Goal: Task Accomplishment & Management: Manage account settings

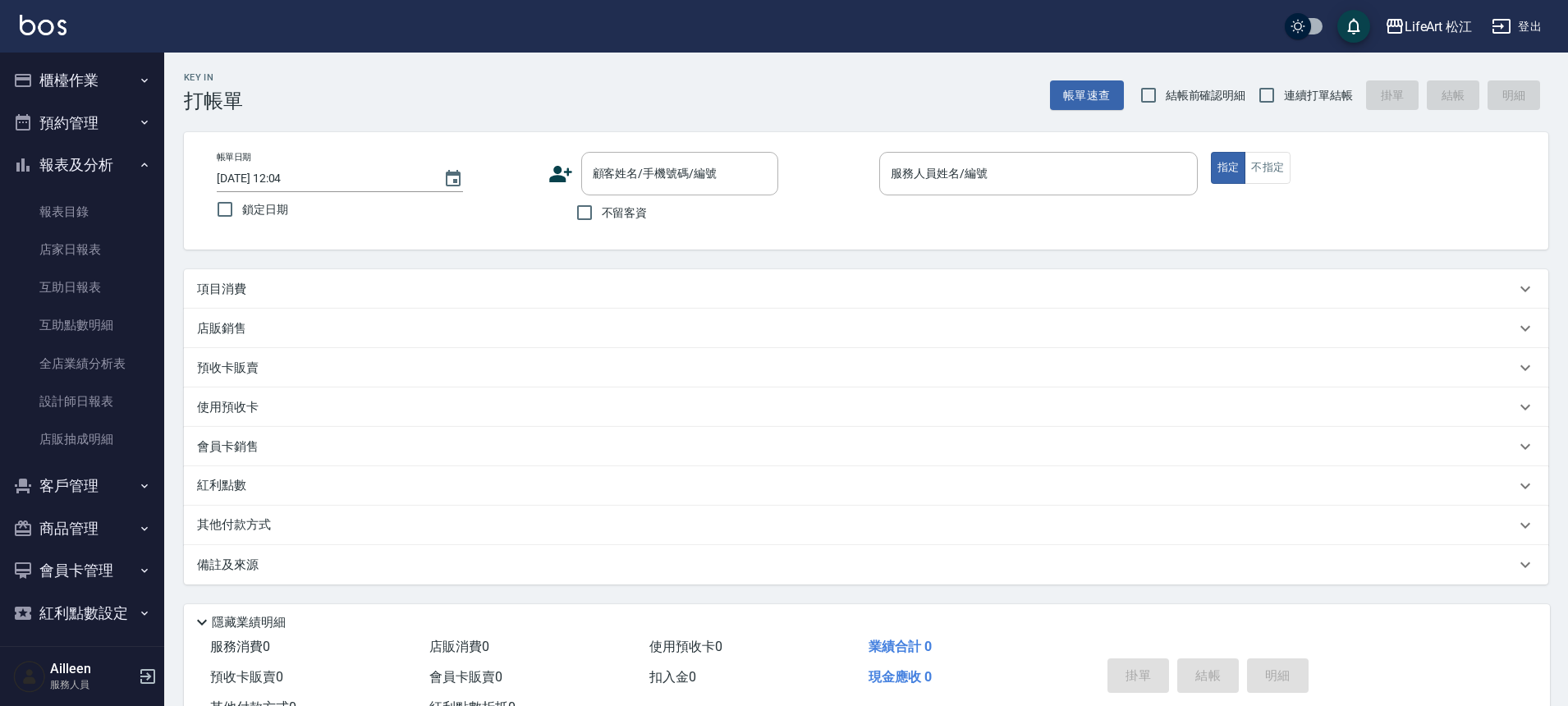
click at [126, 487] on button "客戶管理" at bounding box center [82, 486] width 151 height 43
click at [87, 538] on link "客戶列表" at bounding box center [82, 533] width 151 height 38
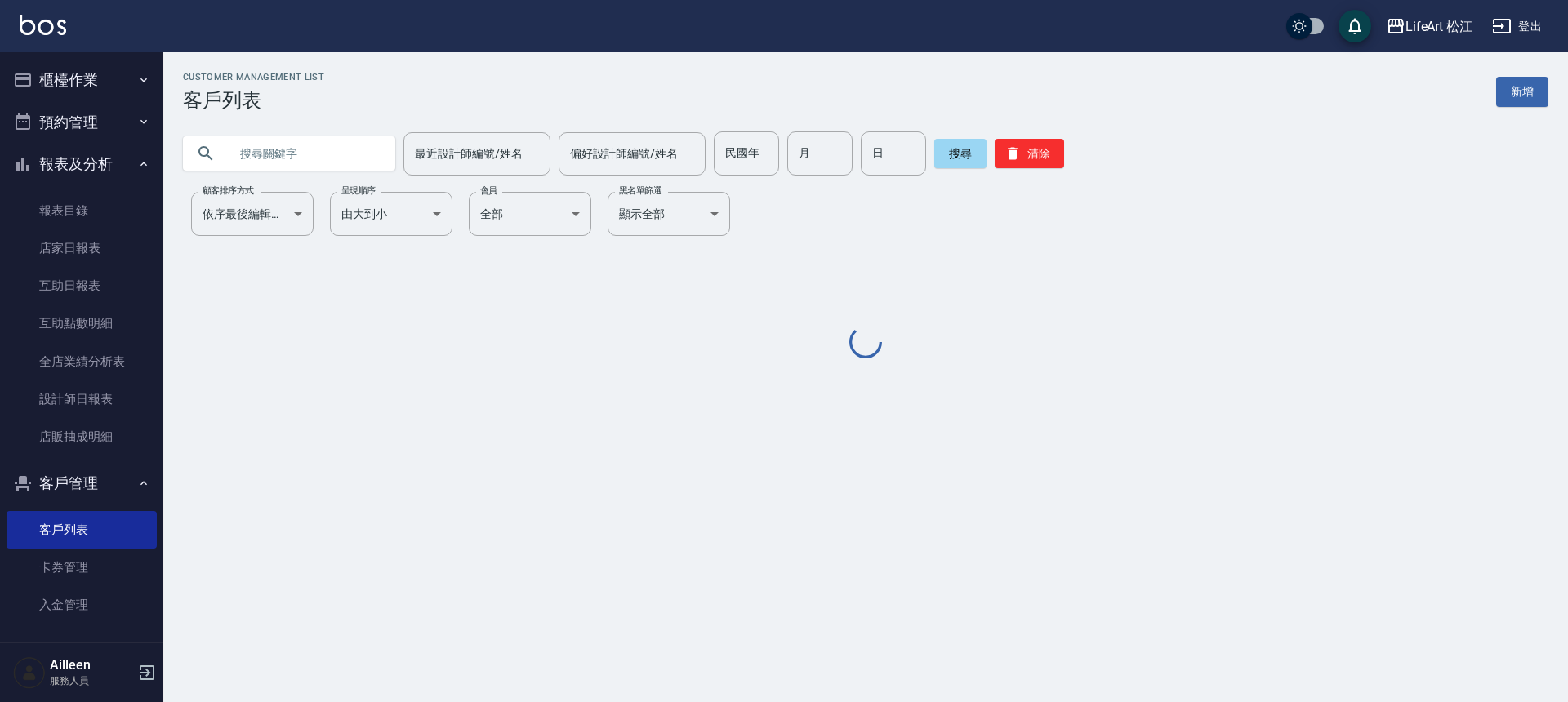
click at [294, 147] on input "text" at bounding box center [305, 153] width 153 height 44
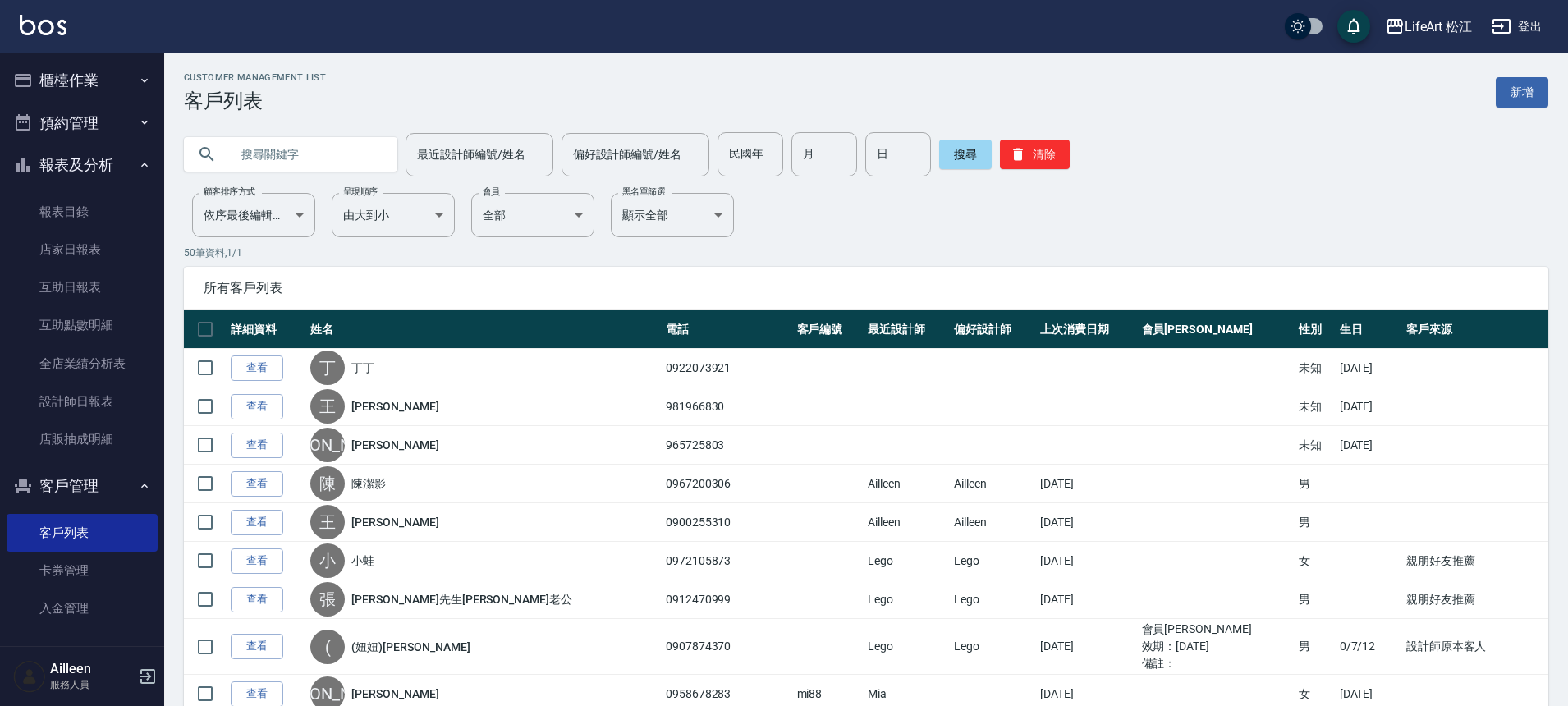
type input "u"
type input "雅棉"
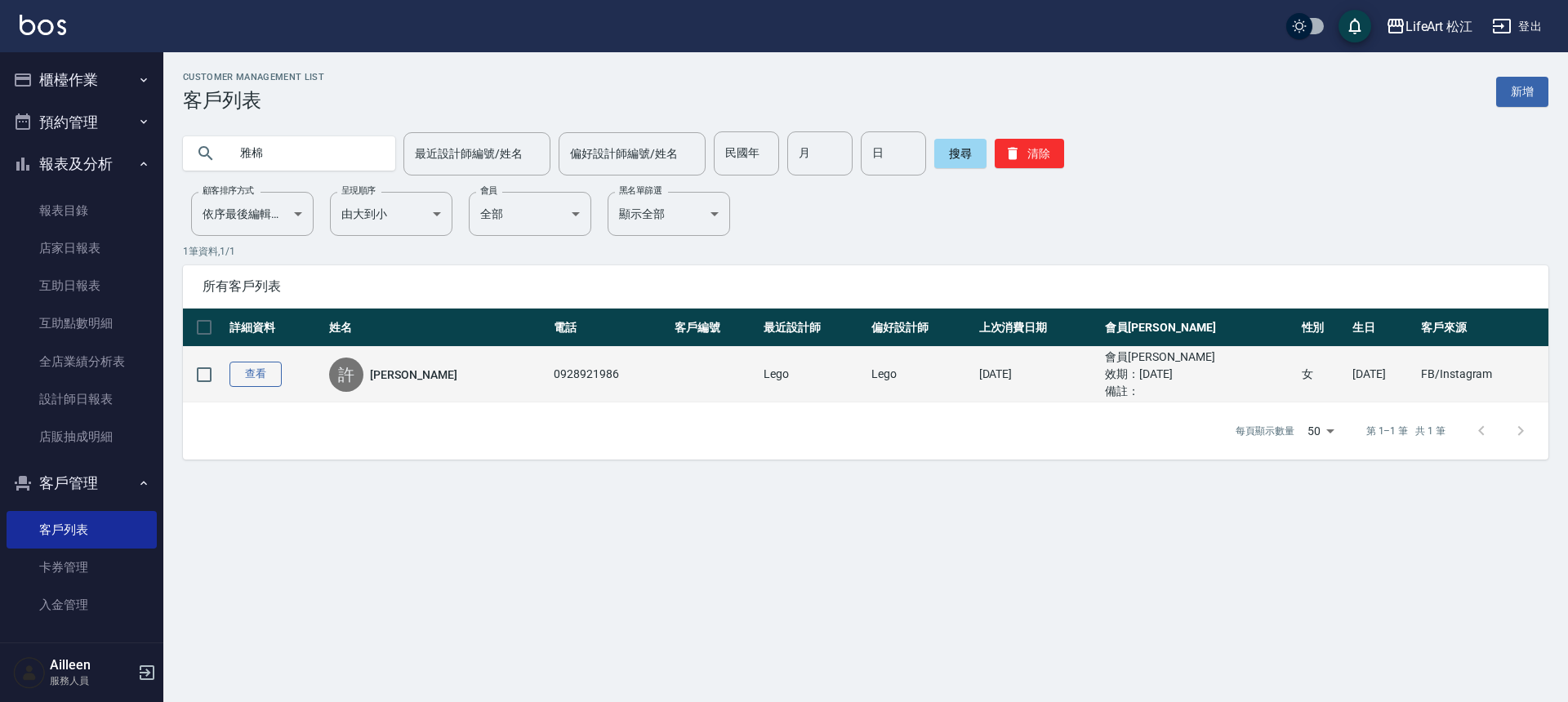
click at [261, 373] on link "查看" at bounding box center [256, 374] width 53 height 25
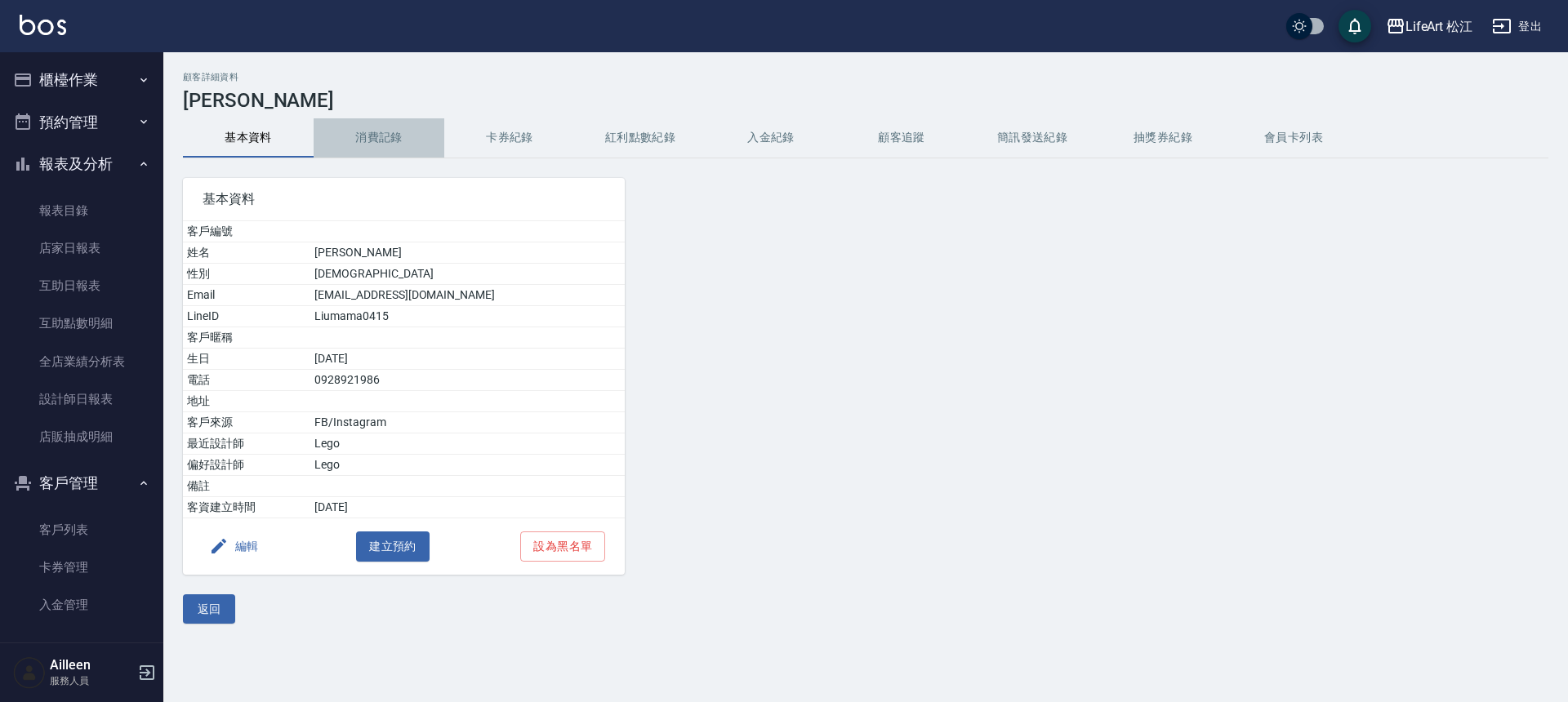
click at [401, 126] on button "消費記錄" at bounding box center [379, 137] width 131 height 39
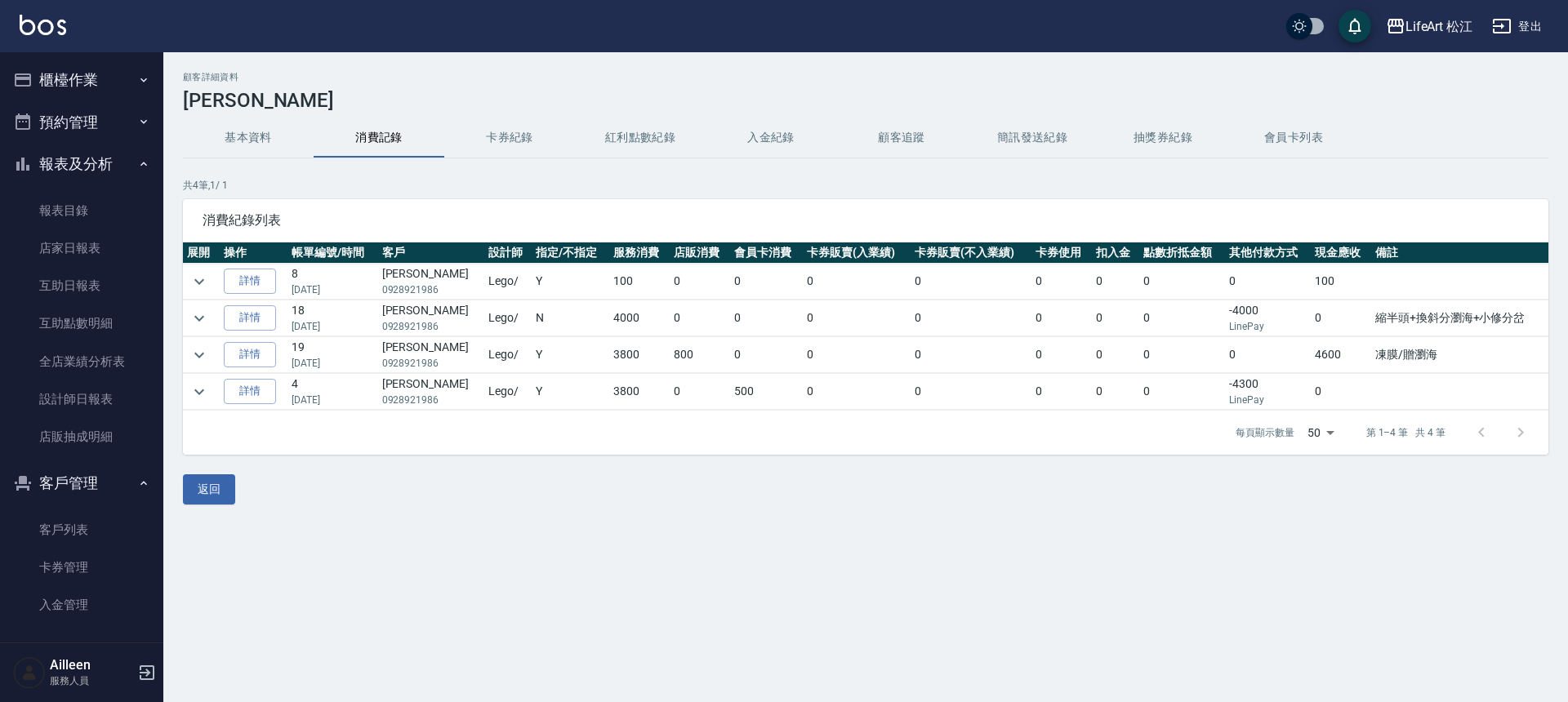
click at [249, 145] on button "基本資料" at bounding box center [248, 137] width 131 height 39
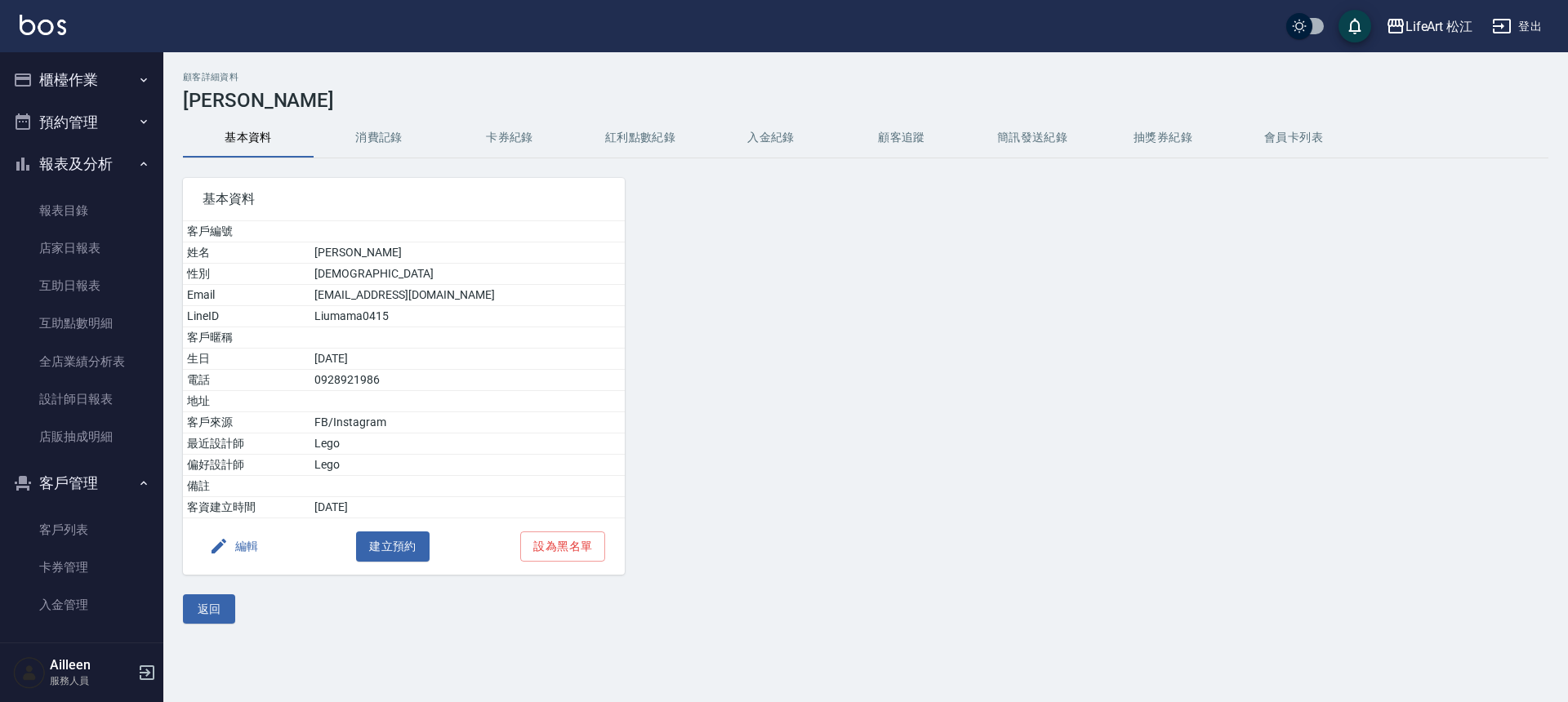
click at [406, 125] on button "消費記錄" at bounding box center [379, 137] width 131 height 39
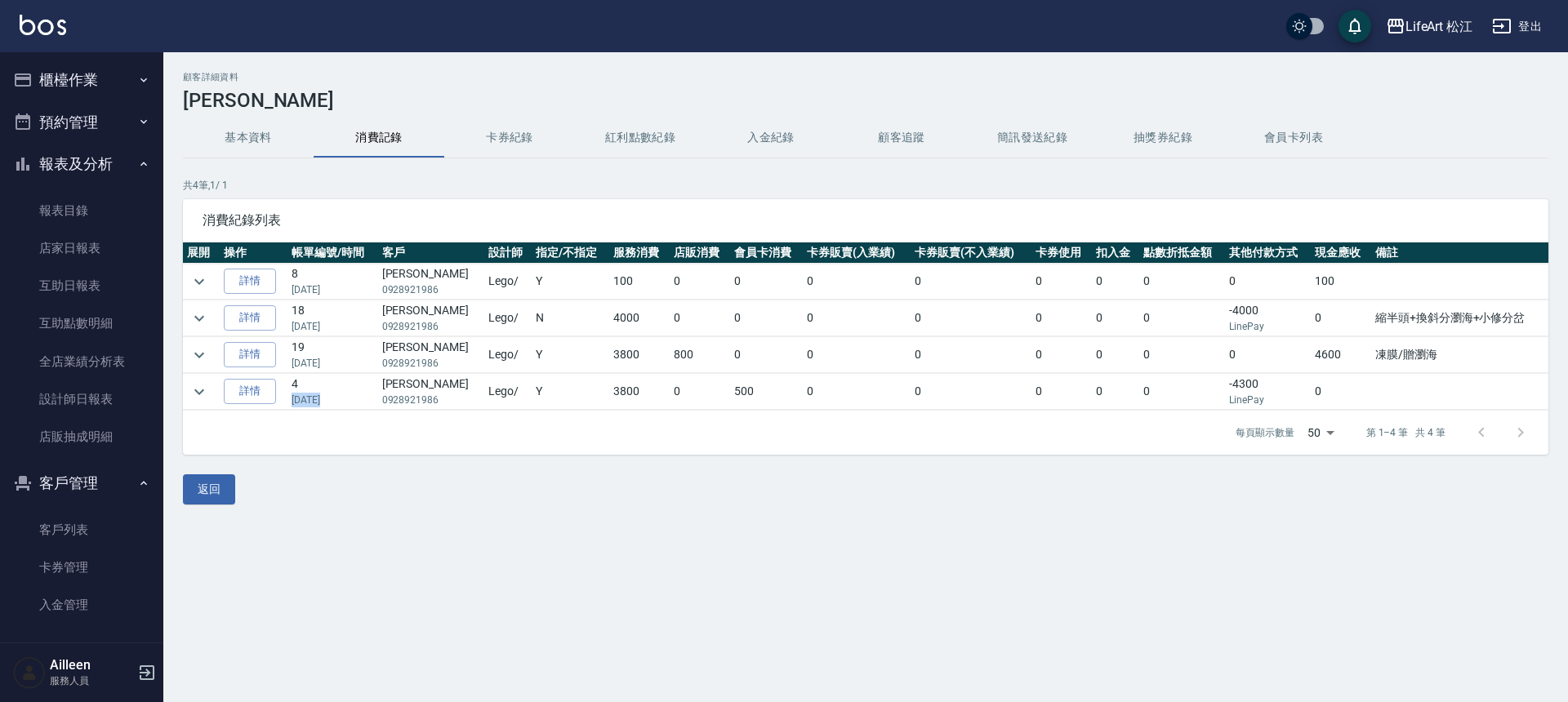
drag, startPoint x: 294, startPoint y: 400, endPoint x: 348, endPoint y: 379, distance: 57.9
click at [323, 403] on p "[DATE]" at bounding box center [332, 400] width 82 height 15
click at [630, 135] on button "紅利點數紀錄" at bounding box center [640, 137] width 131 height 39
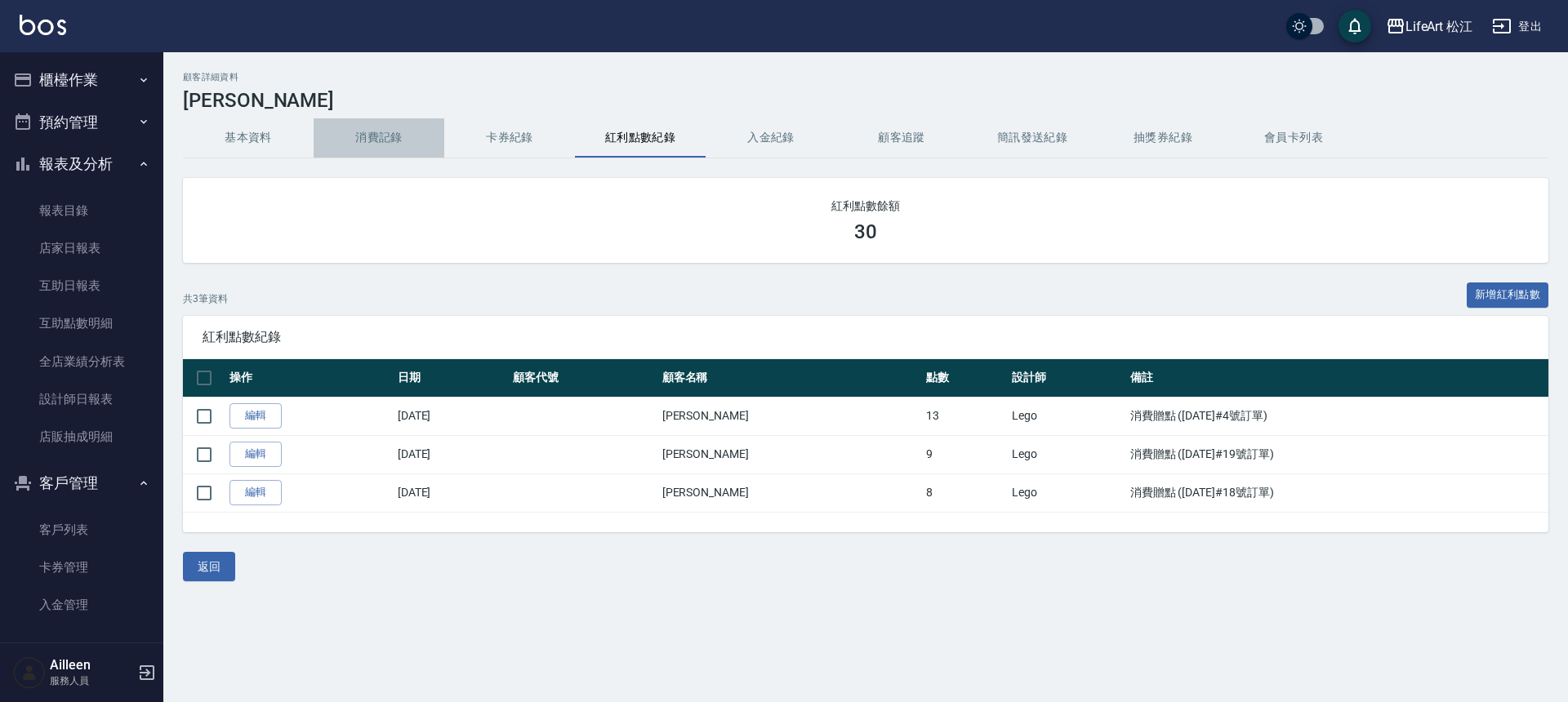
click at [390, 131] on button "消費記錄" at bounding box center [379, 137] width 131 height 39
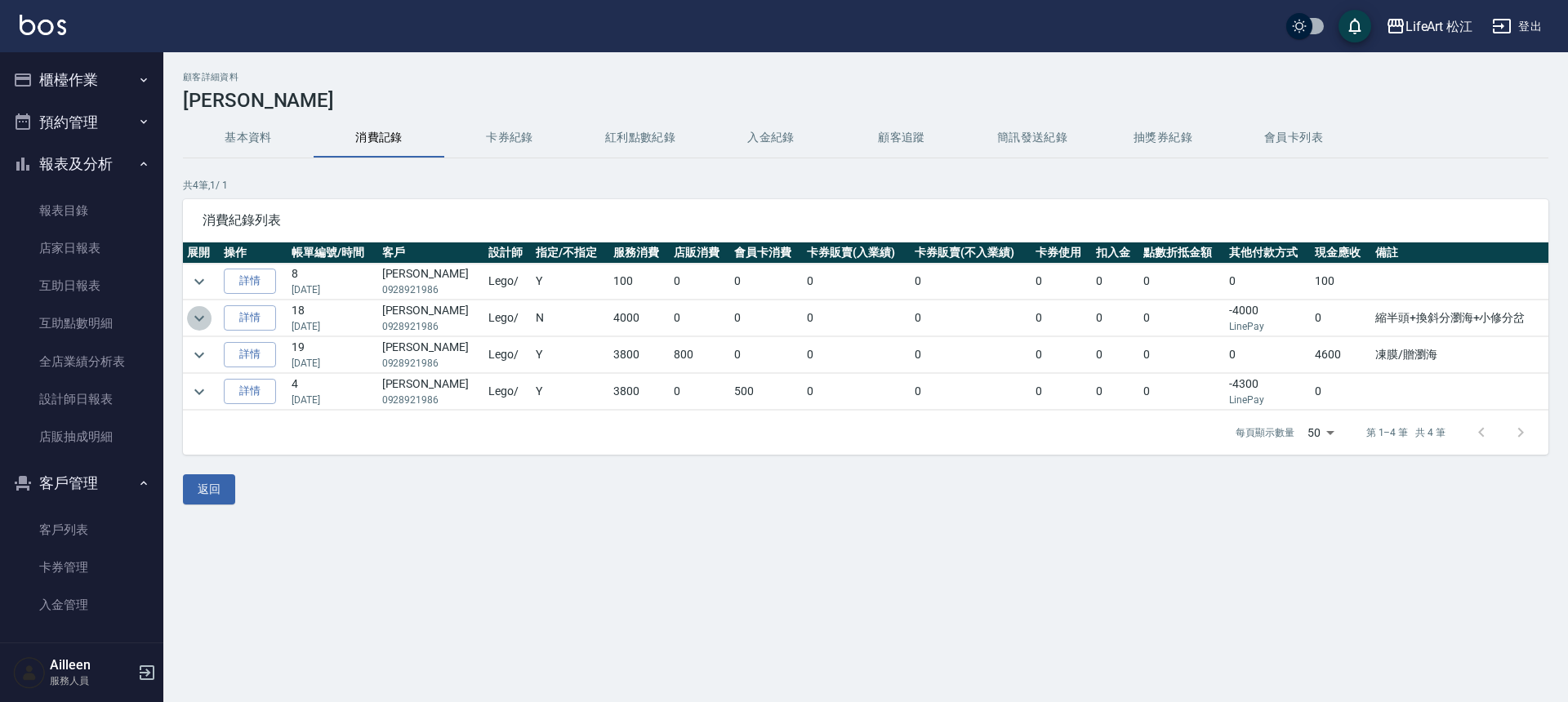
click at [203, 315] on icon "expand row" at bounding box center [198, 317] width 19 height 19
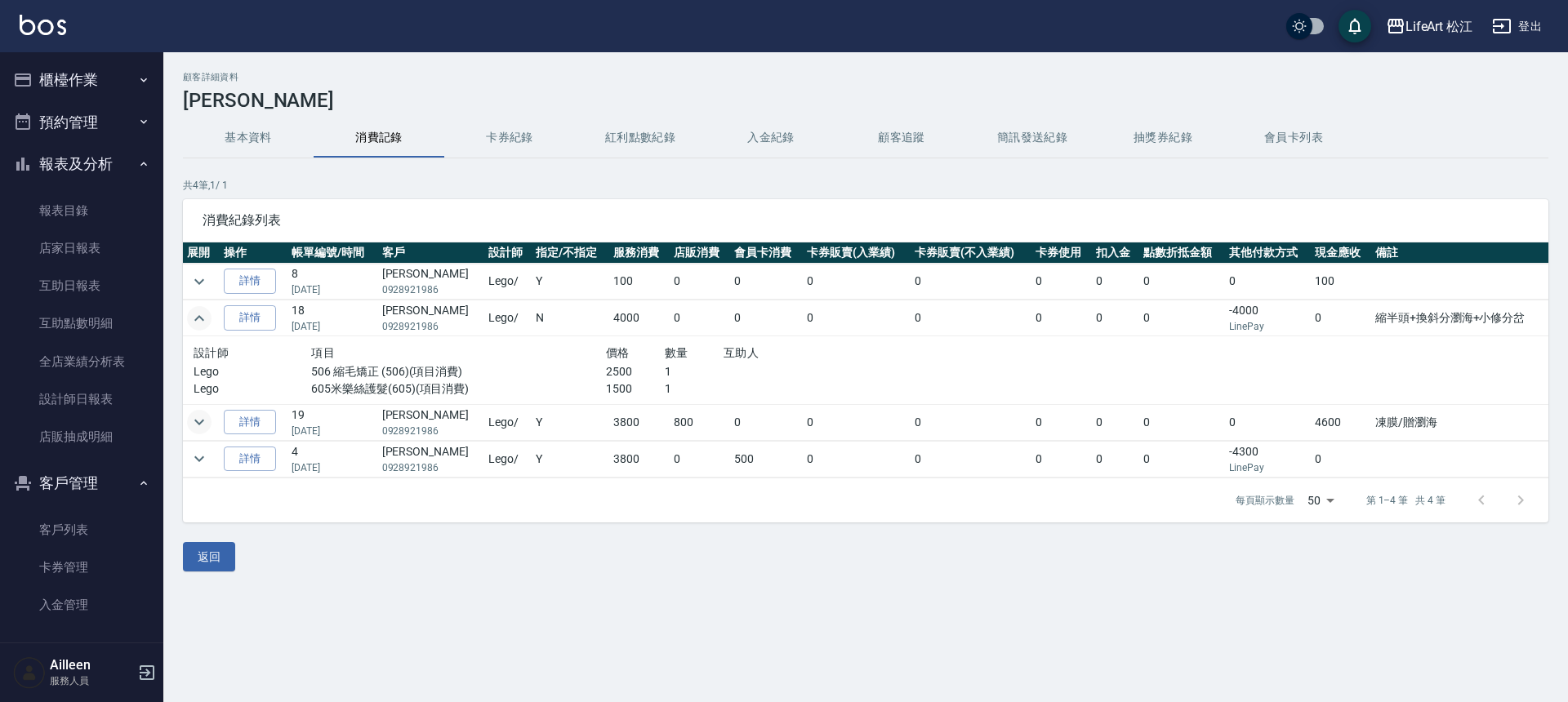
click at [195, 417] on icon "expand row" at bounding box center [198, 422] width 19 height 19
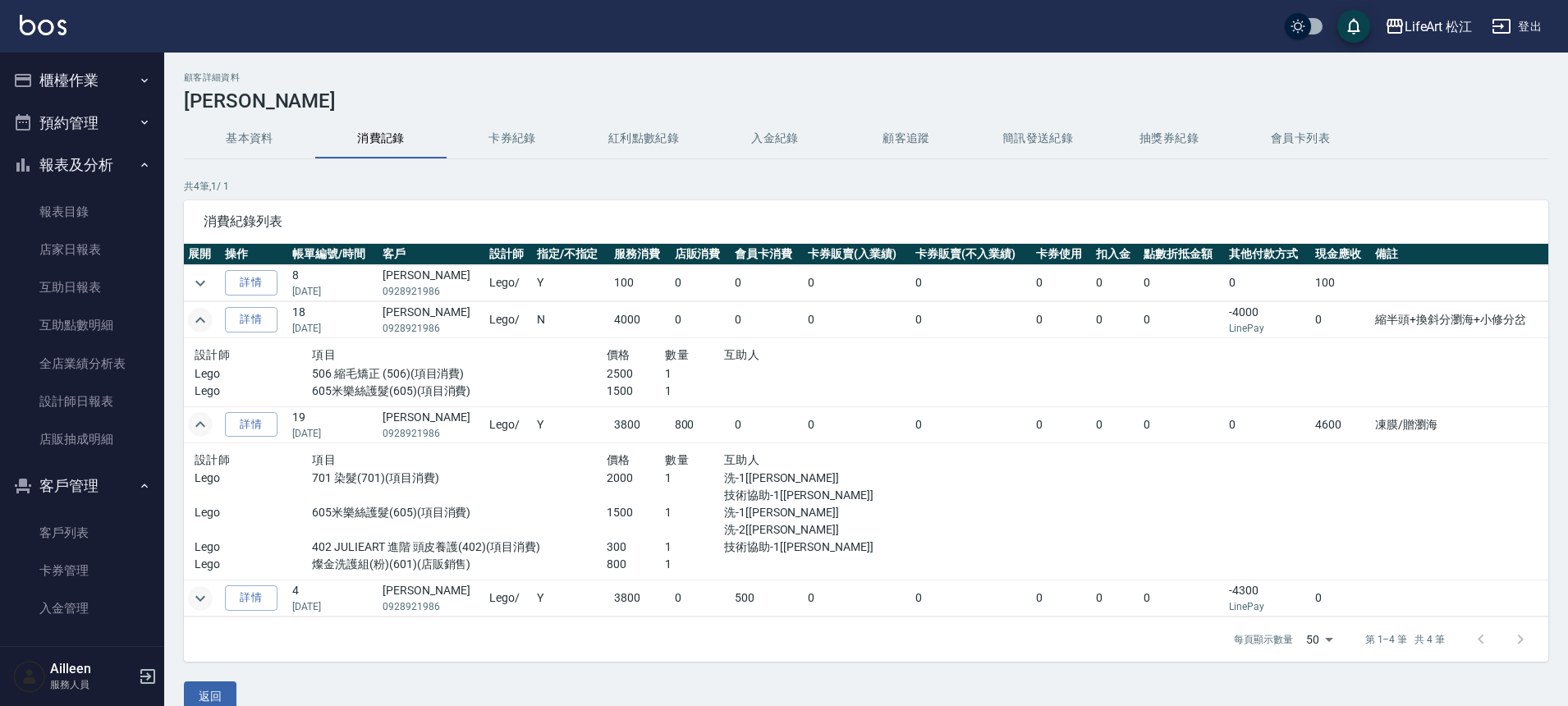
click at [206, 590] on icon "expand row" at bounding box center [199, 597] width 19 height 19
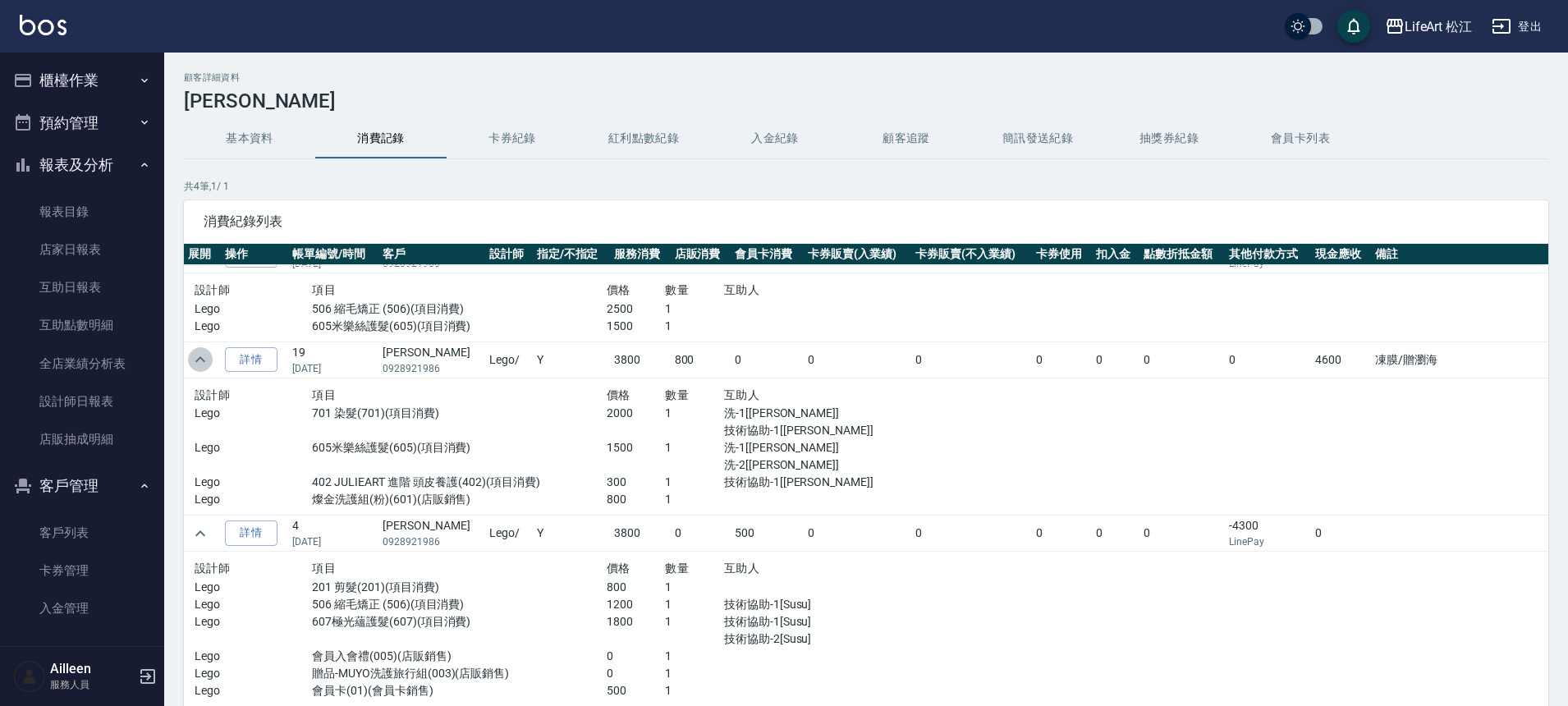
click at [197, 366] on icon "expand row" at bounding box center [199, 359] width 19 height 19
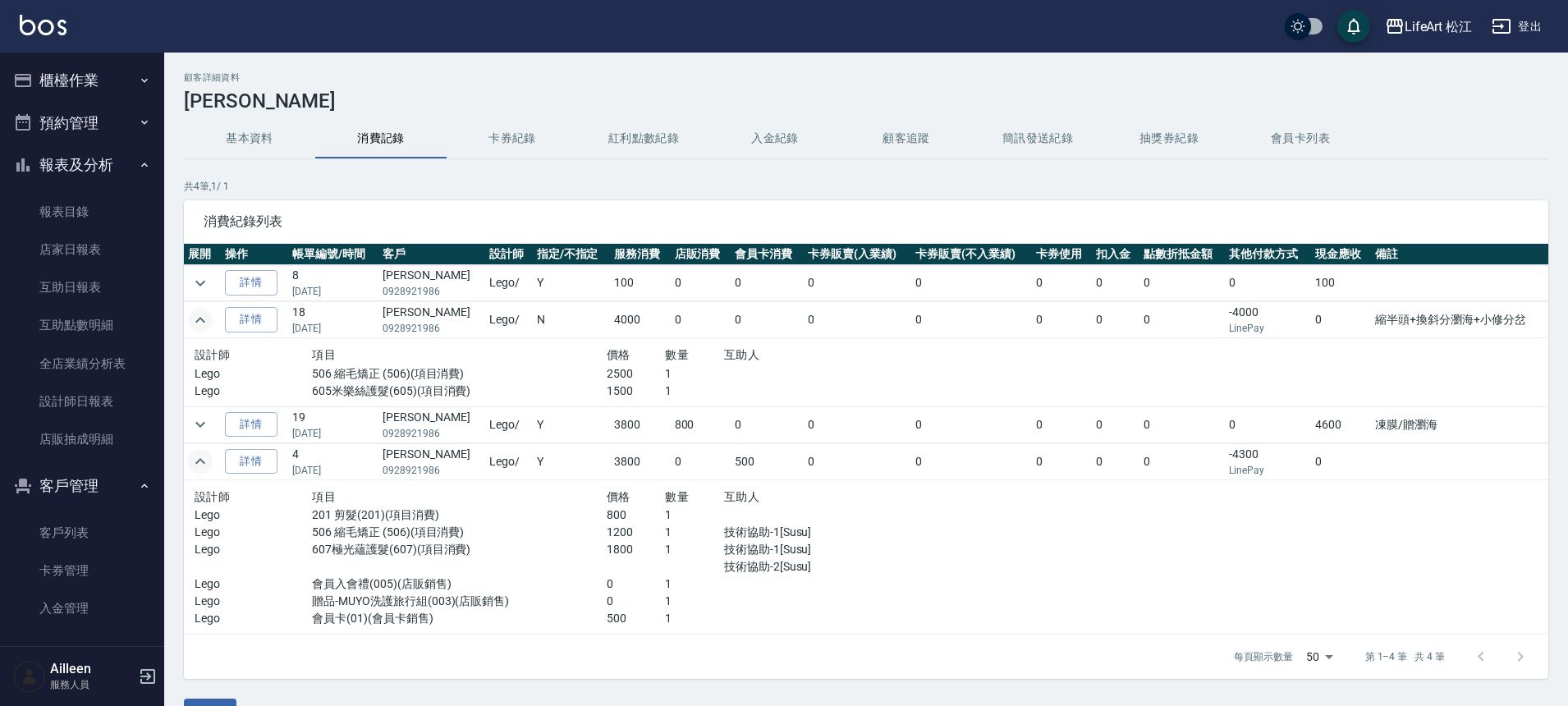
click at [198, 458] on icon "expand row" at bounding box center [199, 461] width 19 height 19
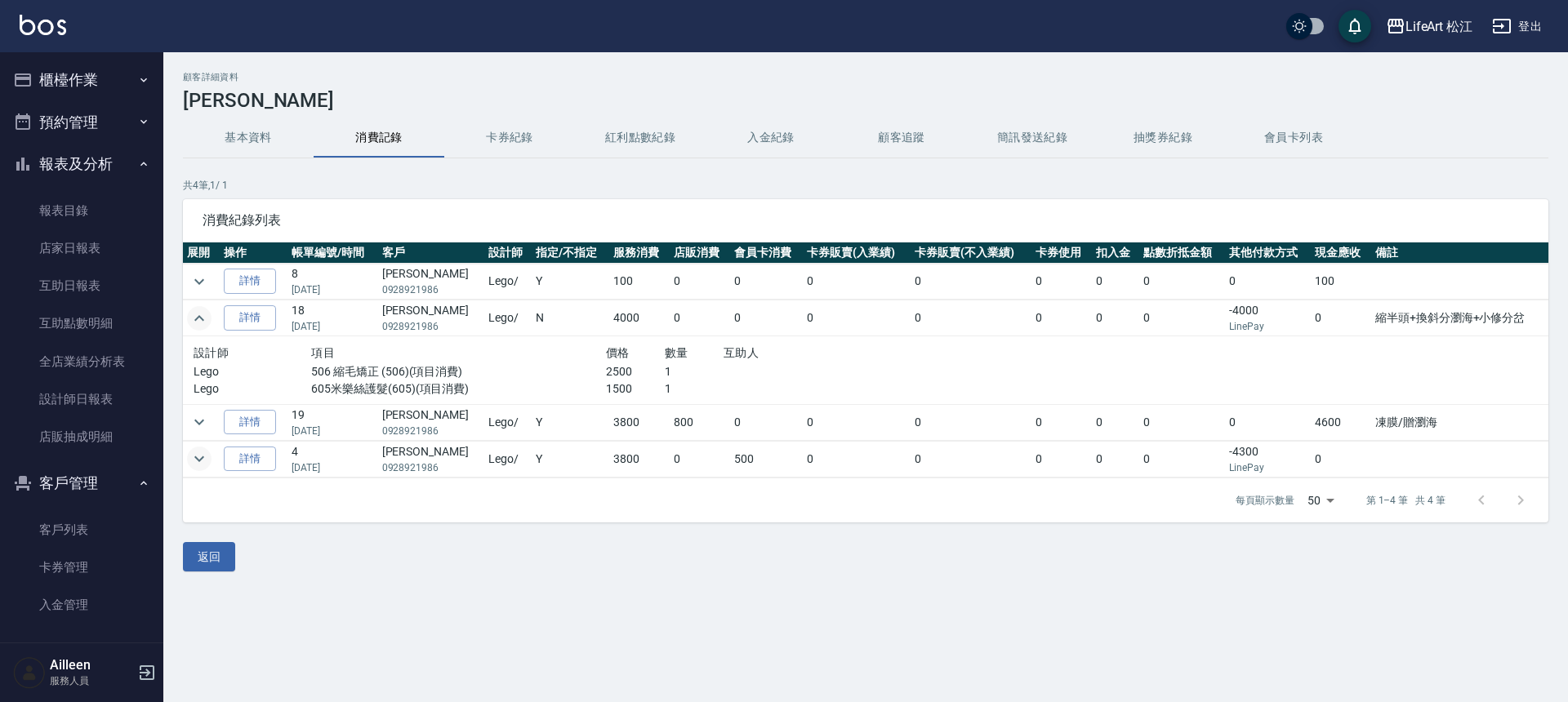
click at [205, 323] on icon "expand row" at bounding box center [198, 317] width 19 height 19
